Goal: Information Seeking & Learning: Learn about a topic

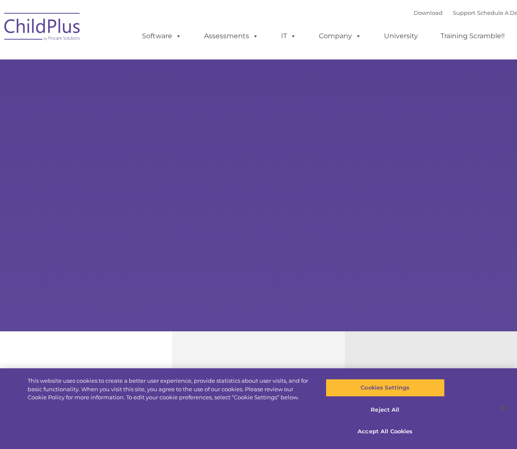
type input ""
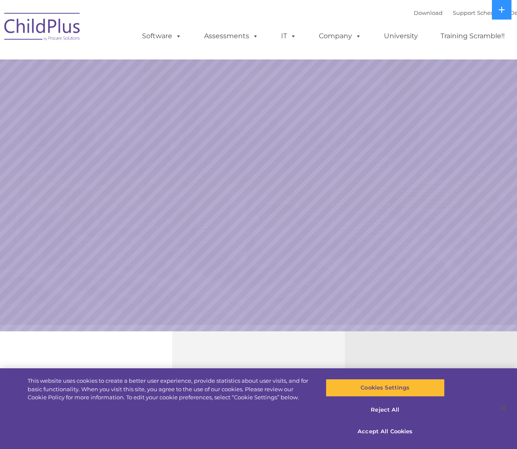
select select "MEDIUM"
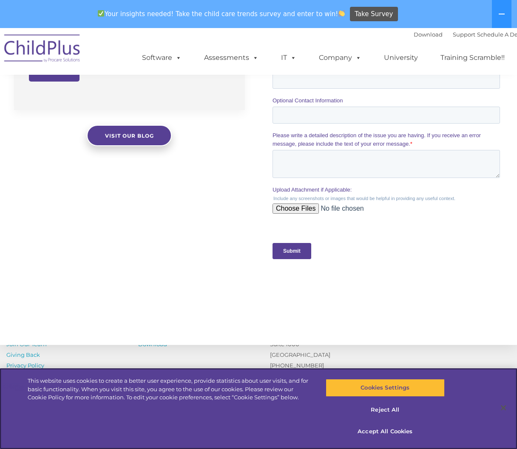
scroll to position [853, 0]
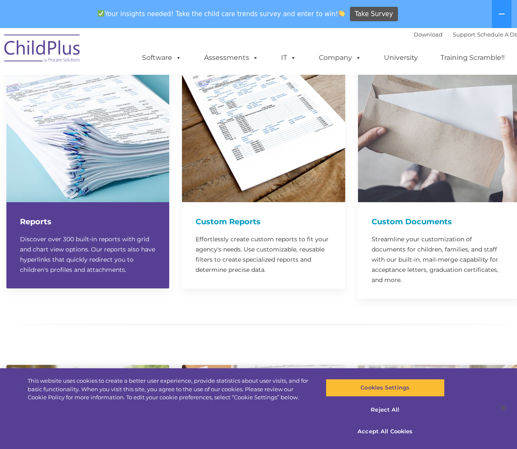
scroll to position [1115, 0]
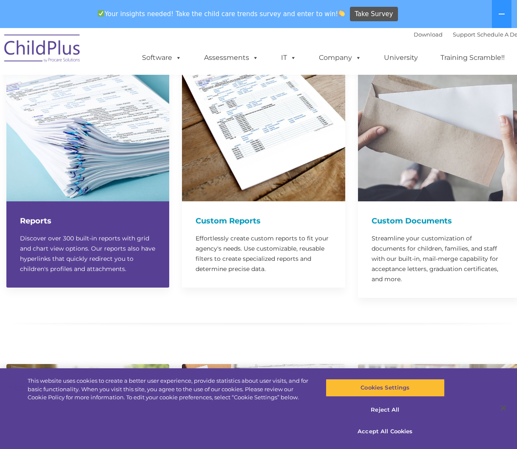
click at [87, 136] on img at bounding box center [87, 120] width 163 height 163
click at [83, 216] on div "Reports Discover over 300 built-in reports with grid and chart view options. Ou…" at bounding box center [87, 244] width 163 height 86
click at [43, 233] on p "Discover over 300 built-in reports with grid and chart view options. Our report…" at bounding box center [88, 253] width 136 height 41
click at [63, 179] on img at bounding box center [87, 120] width 163 height 163
click at [86, 158] on img at bounding box center [87, 120] width 163 height 163
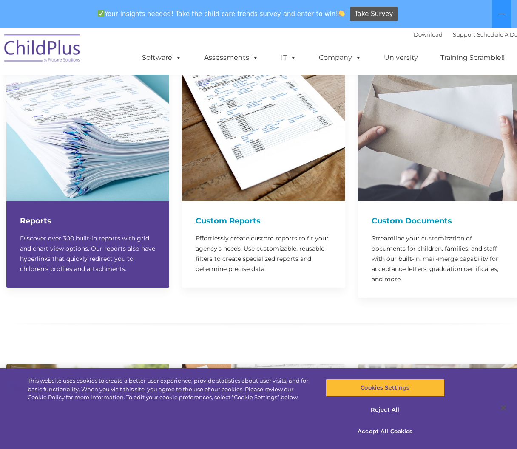
click at [86, 158] on img at bounding box center [87, 120] width 163 height 163
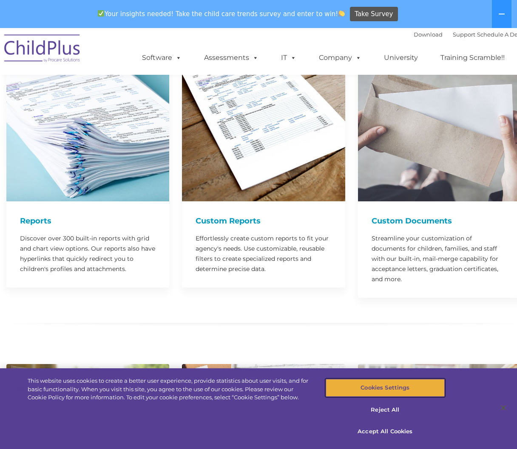
click at [389, 388] on button "Cookies Settings" at bounding box center [384, 388] width 119 height 18
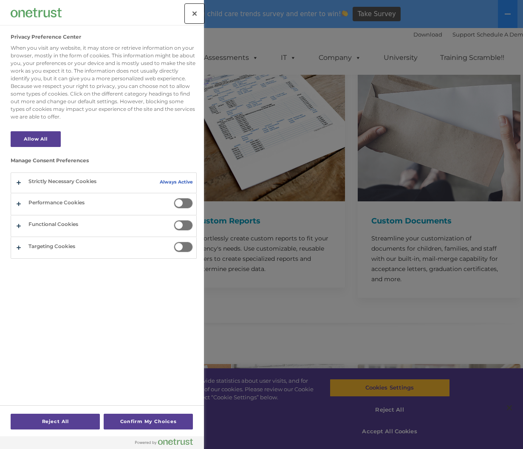
click at [198, 12] on button "Close" at bounding box center [194, 13] width 19 height 19
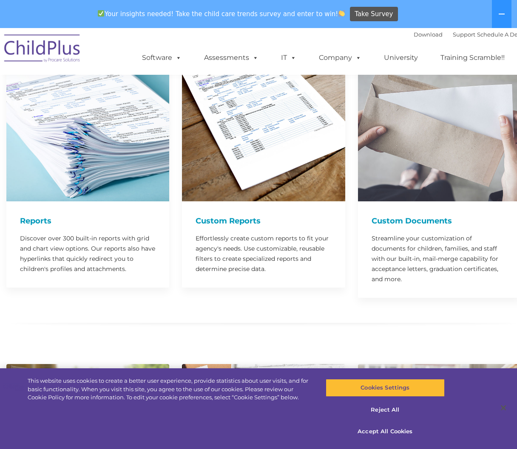
click at [284, 201] on div "Custom Reports Effortlessly create custom reports to fit your agency's needs. U…" at bounding box center [263, 244] width 163 height 86
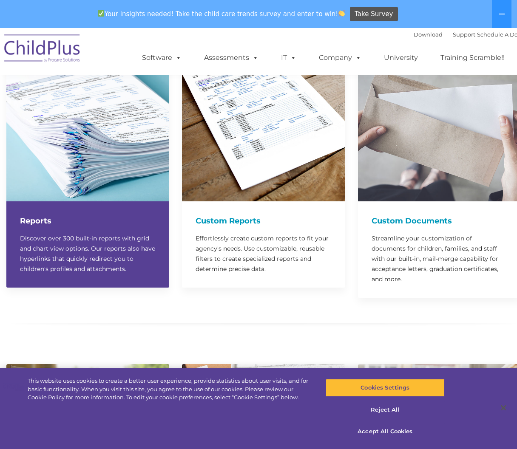
click at [124, 151] on div at bounding box center [87, 120] width 163 height 163
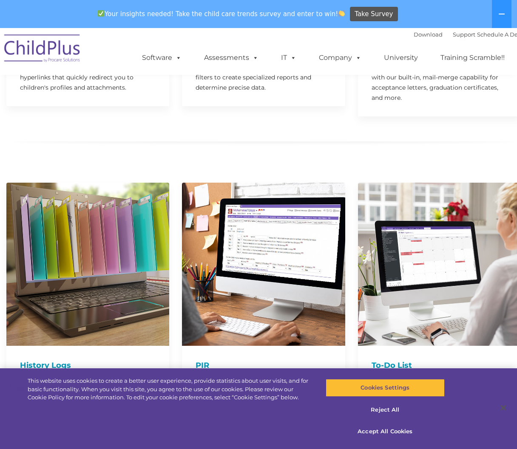
scroll to position [1295, 0]
